Goal: Information Seeking & Learning: Learn about a topic

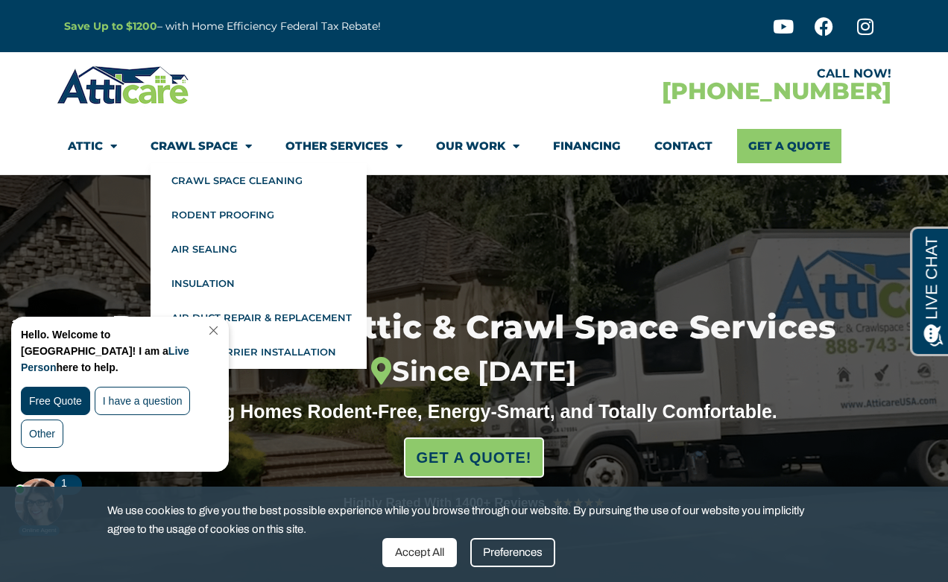
click at [395, 238] on div "Professional Attic & Crawl Space Services Since 2012 Making Homes Rodent-Free, …" at bounding box center [474, 406] width 834 height 462
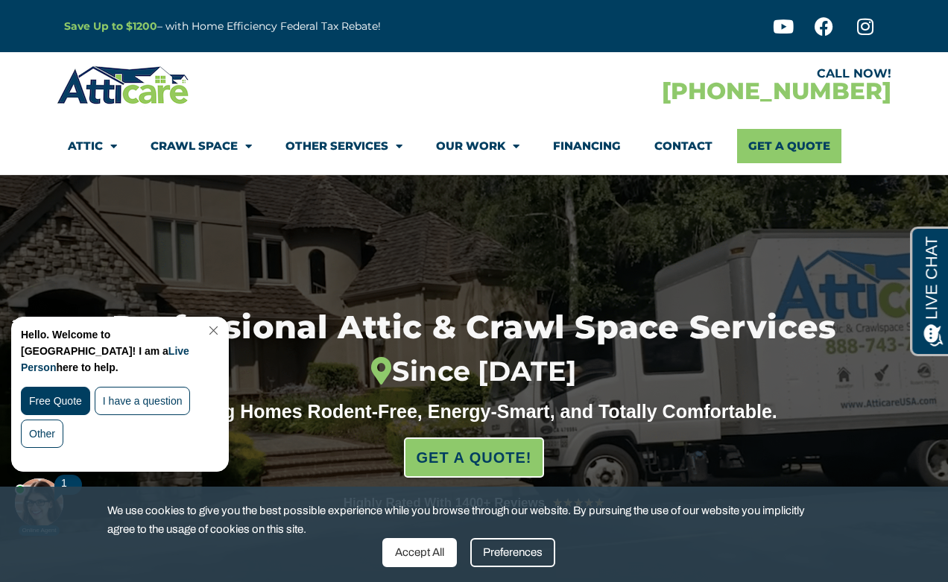
click at [222, 328] on link "Close Chat" at bounding box center [212, 330] width 20 height 11
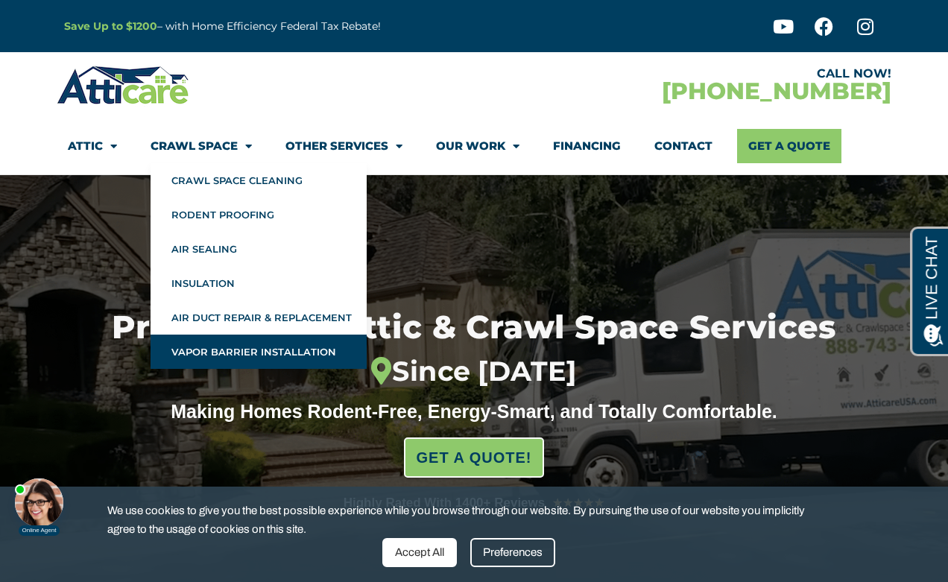
click at [200, 349] on link "Vapor Barrier Installation" at bounding box center [258, 351] width 216 height 34
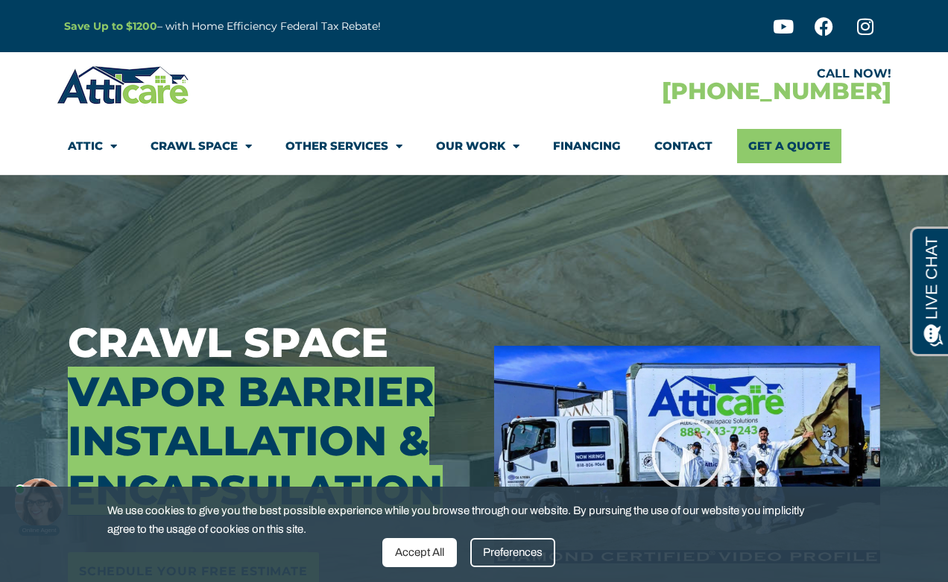
click at [136, 25] on strong "Save Up to $1200" at bounding box center [110, 25] width 93 height 13
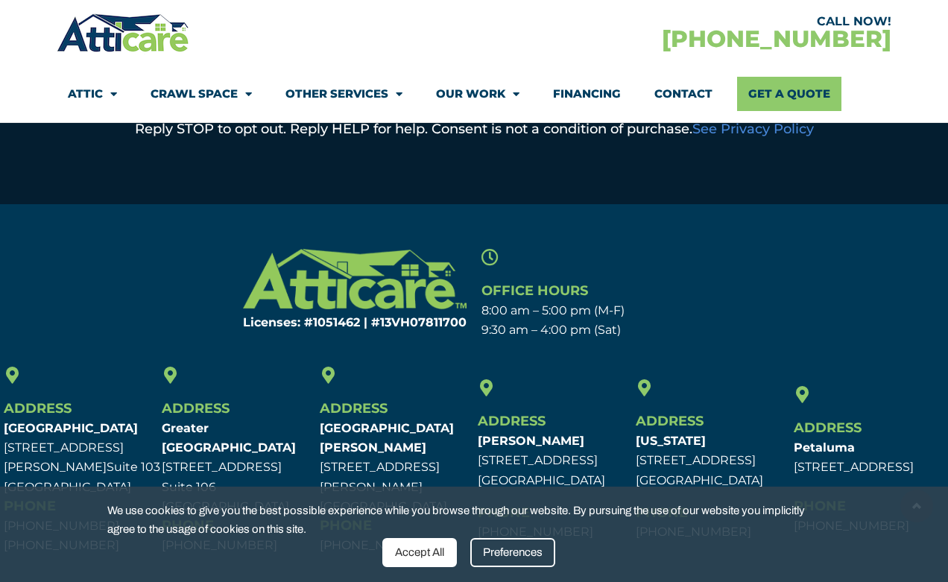
scroll to position [1026, 0]
